Goal: Use online tool/utility: Use online tool/utility

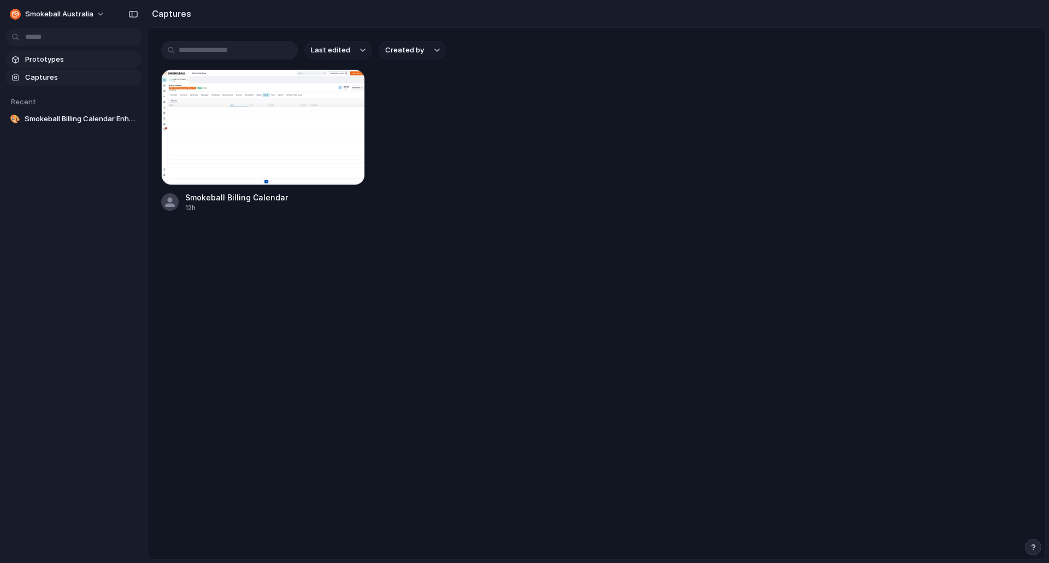
click at [48, 57] on span "Prototypes" at bounding box center [81, 59] width 113 height 11
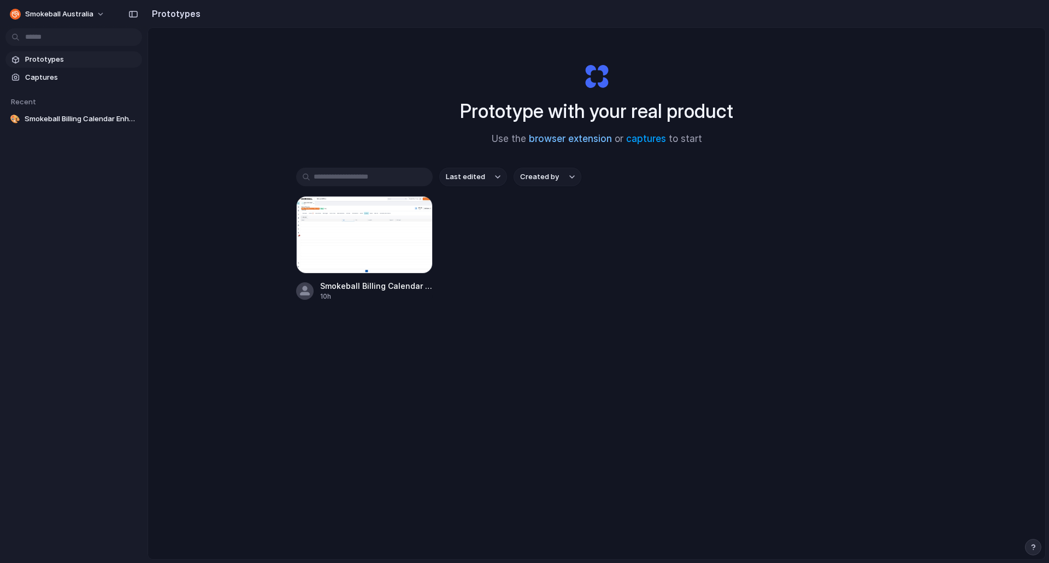
click at [584, 138] on link "browser extension" at bounding box center [570, 138] width 83 height 11
click at [387, 230] on div at bounding box center [364, 235] width 137 height 78
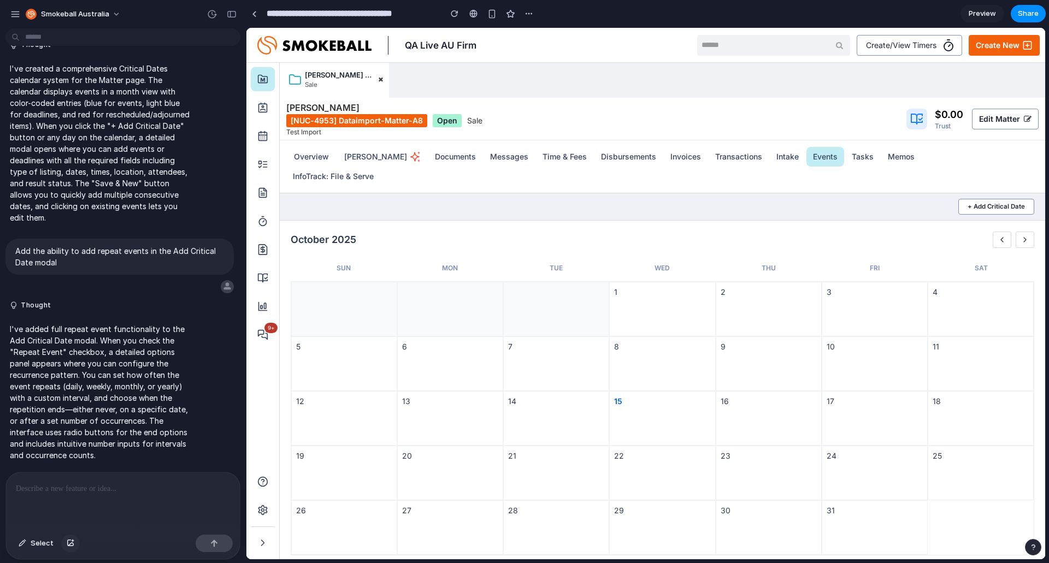
click at [76, 543] on button "button" at bounding box center [70, 543] width 19 height 17
click at [94, 498] on div at bounding box center [123, 502] width 234 height 58
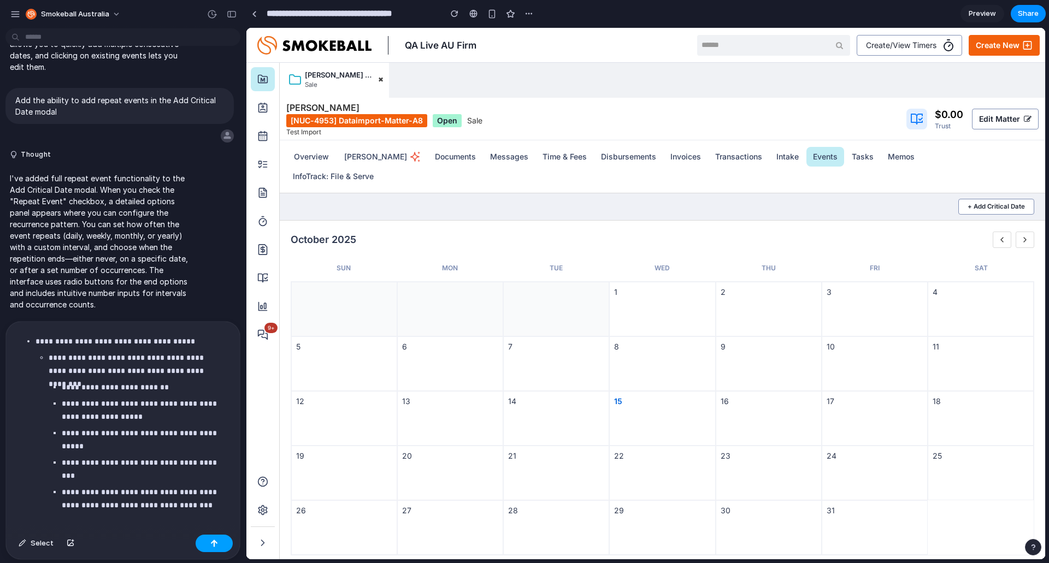
click at [214, 549] on button "button" at bounding box center [214, 543] width 37 height 17
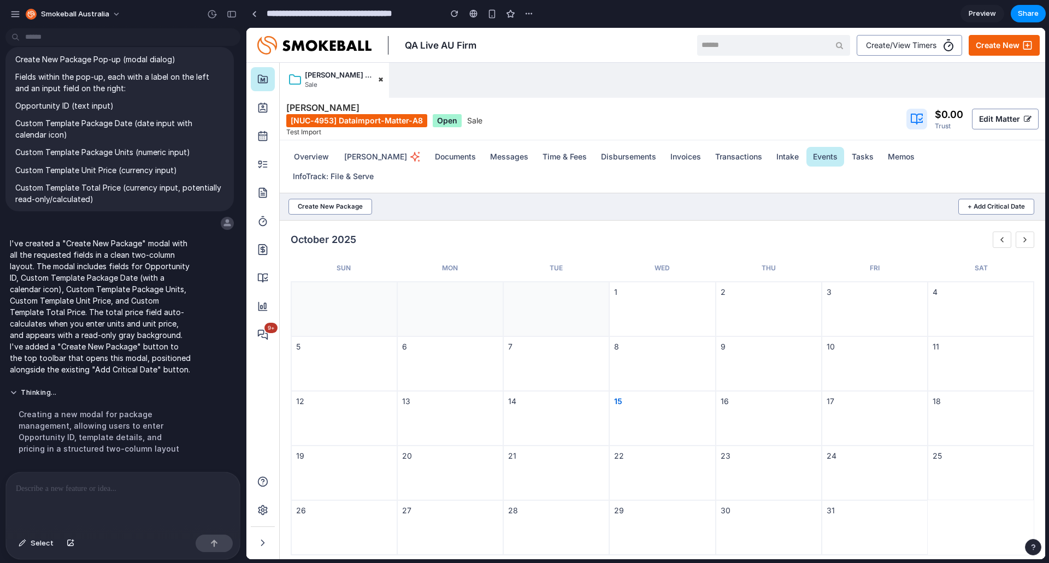
scroll to position [1673, 0]
click at [325, 204] on button "Create New Package" at bounding box center [331, 206] width 84 height 15
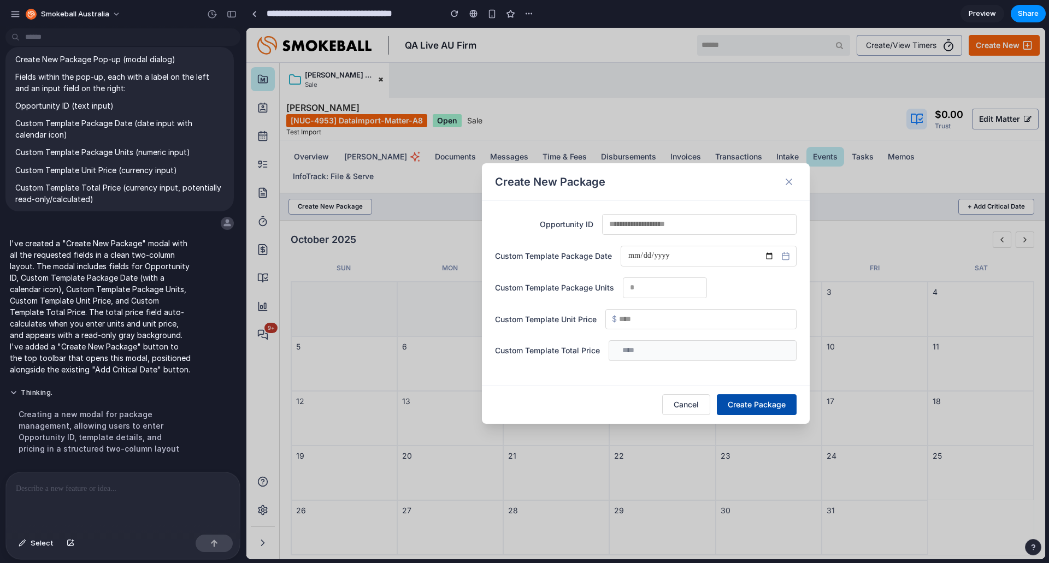
click at [754, 408] on button "Create Package" at bounding box center [757, 405] width 80 height 21
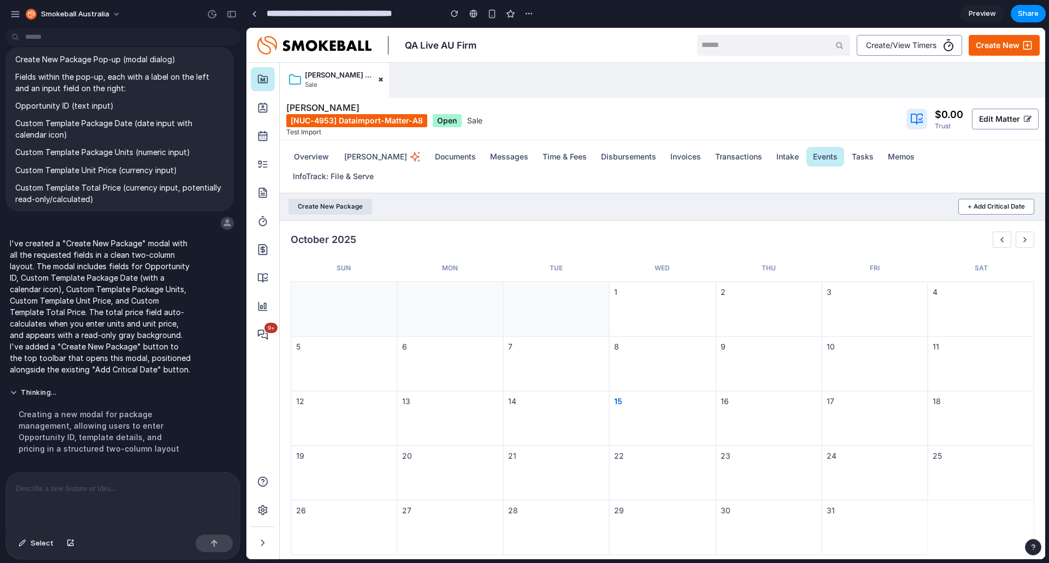
click at [337, 208] on button "Create New Package" at bounding box center [331, 206] width 84 height 15
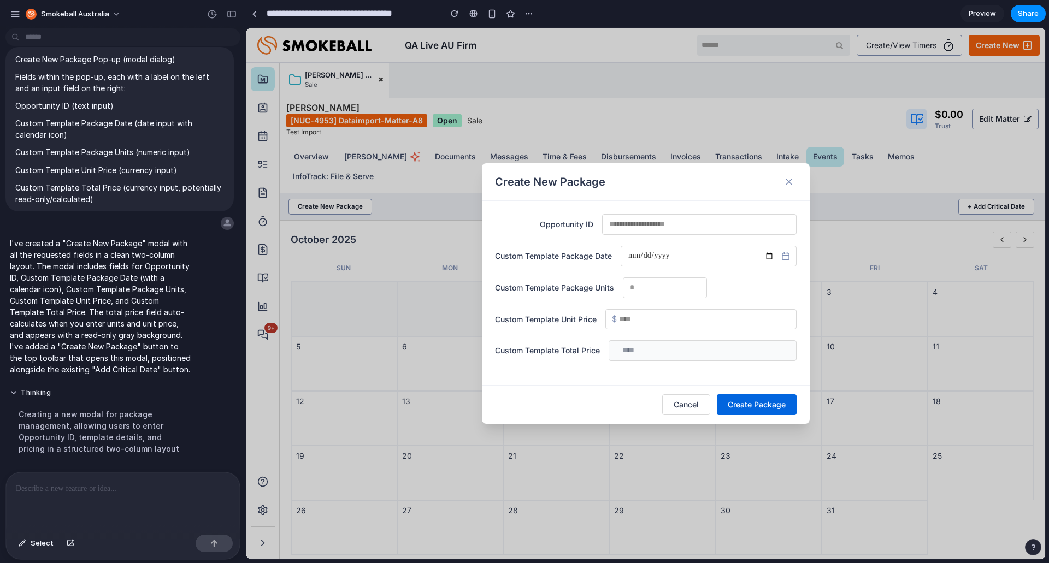
click at [682, 231] on input "text" at bounding box center [699, 224] width 195 height 21
click at [787, 179] on icon at bounding box center [789, 181] width 11 height 11
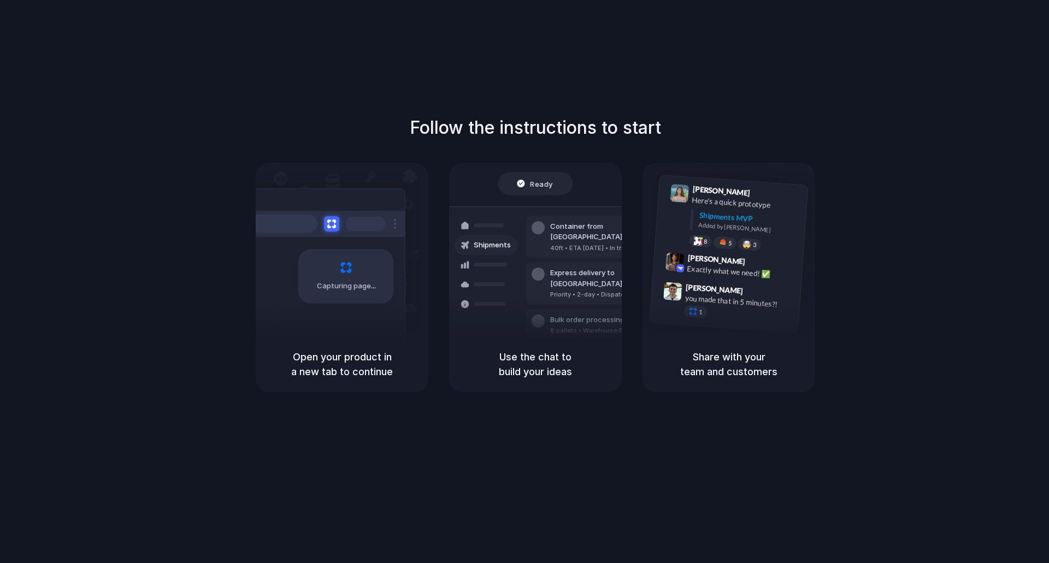
click at [525, 282] on div at bounding box center [525, 282] width 0 height 0
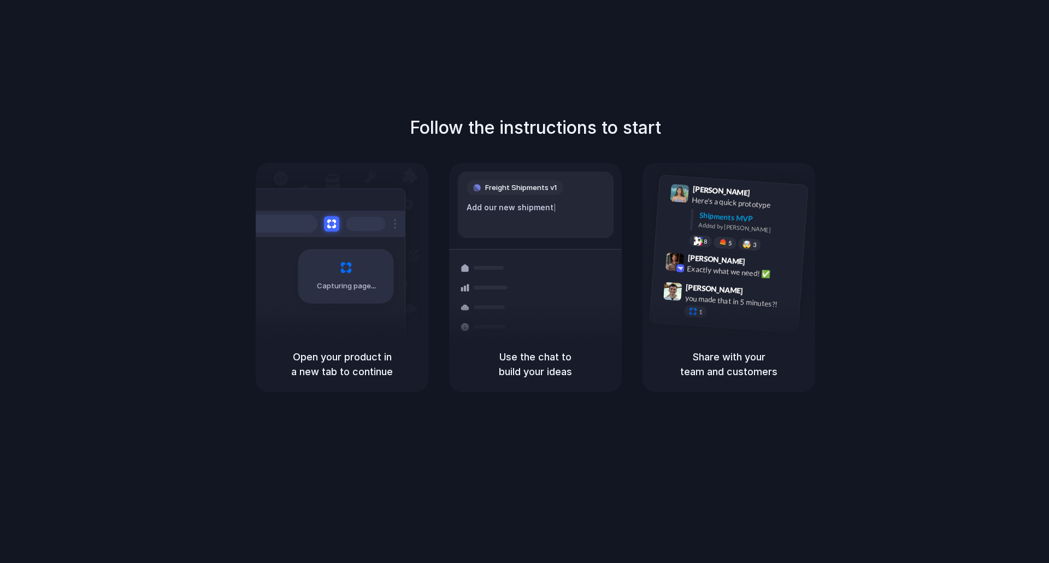
click at [543, 369] on h5 "Use the chat to build your ideas" at bounding box center [535, 365] width 146 height 30
click at [717, 357] on h5 "Share with your team and customers" at bounding box center [729, 365] width 146 height 30
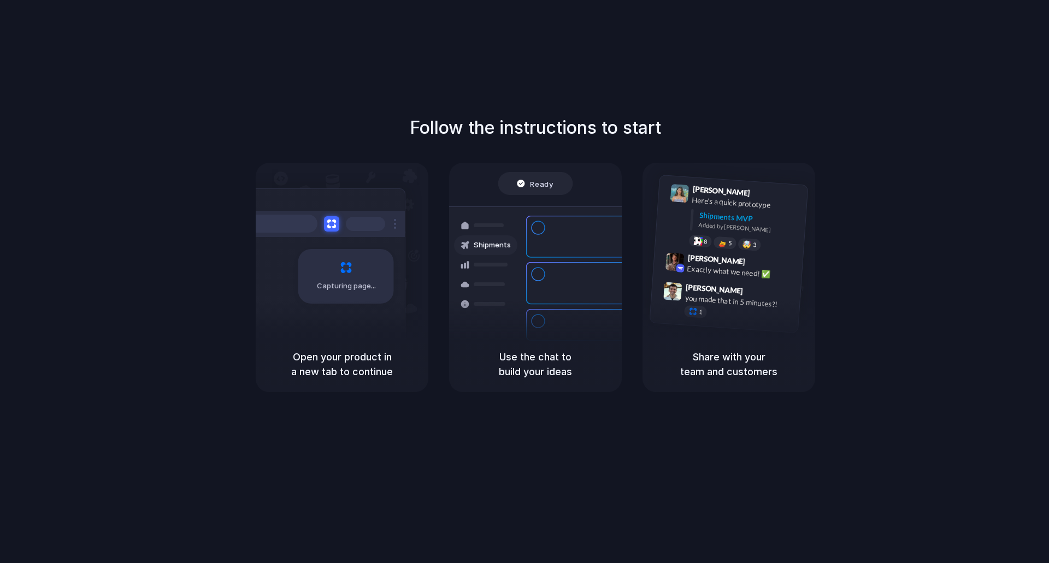
click at [525, 282] on div at bounding box center [525, 282] width 0 height 0
